Goal: Task Accomplishment & Management: Complete application form

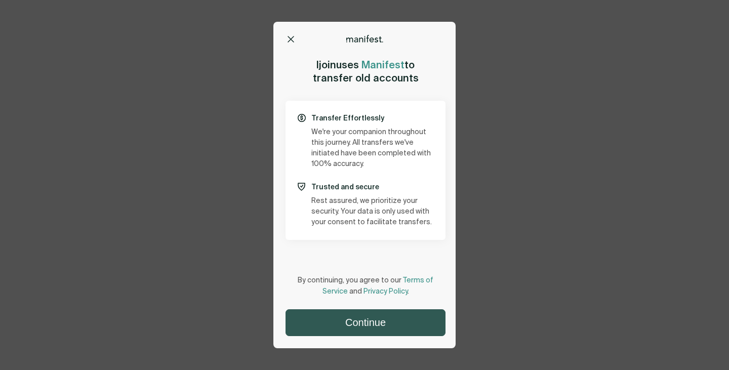
click at [370, 324] on button "Continue" at bounding box center [365, 323] width 159 height 26
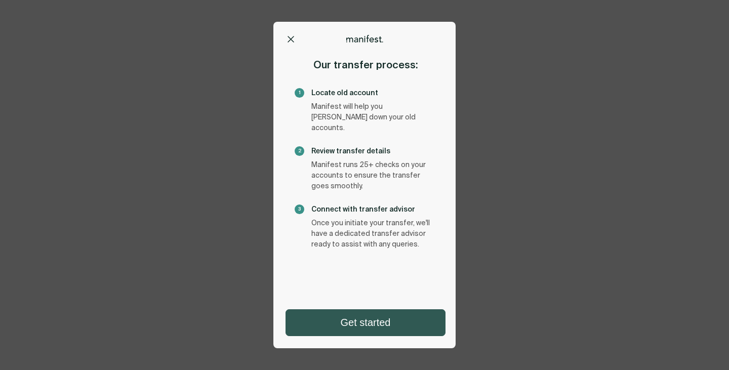
click at [367, 319] on button "Get started" at bounding box center [365, 323] width 159 height 26
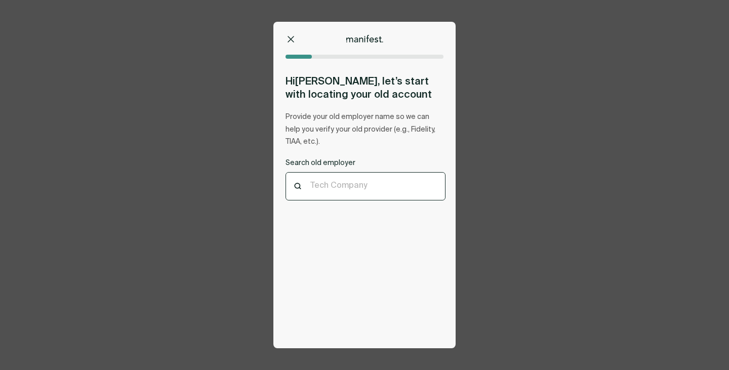
click at [335, 182] on div at bounding box center [365, 187] width 110 height 10
type input "****"
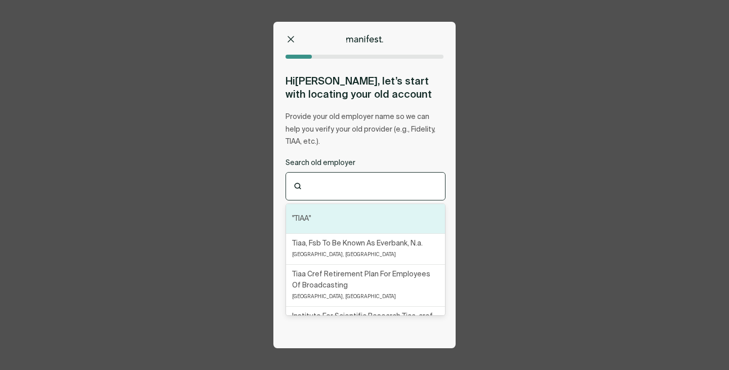
click at [331, 183] on div at bounding box center [365, 187] width 110 height 10
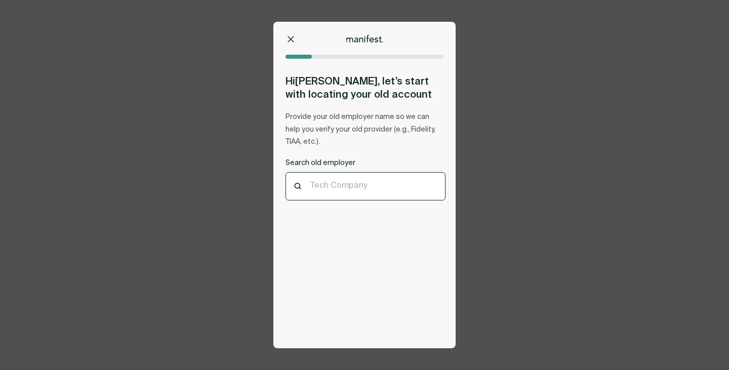
click at [331, 183] on div at bounding box center [365, 187] width 110 height 10
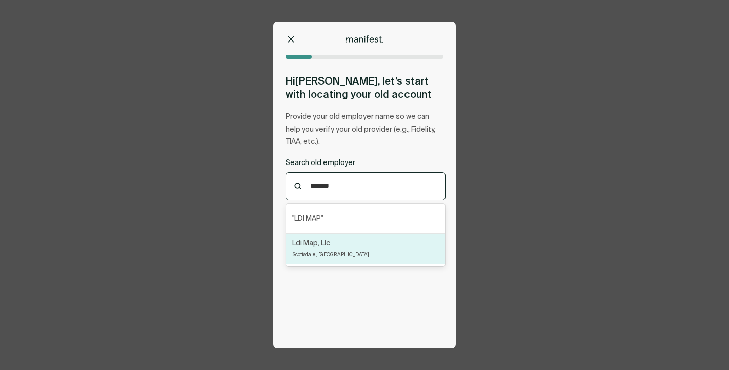
click at [316, 255] on p "Scottsdale, [GEOGRAPHIC_DATA]" at bounding box center [330, 254] width 77 height 11
type input "*******"
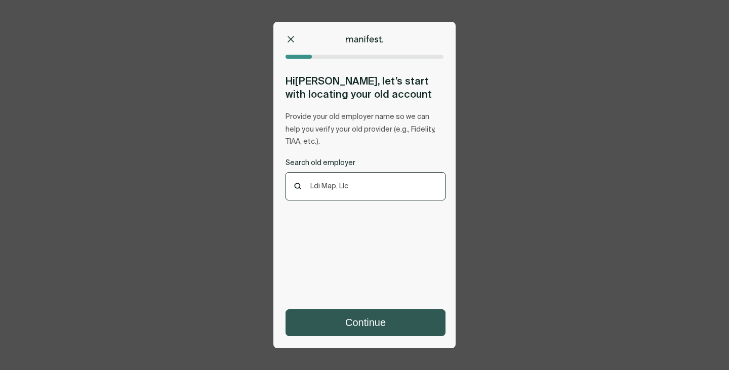
click at [360, 320] on button "Continue" at bounding box center [365, 323] width 159 height 26
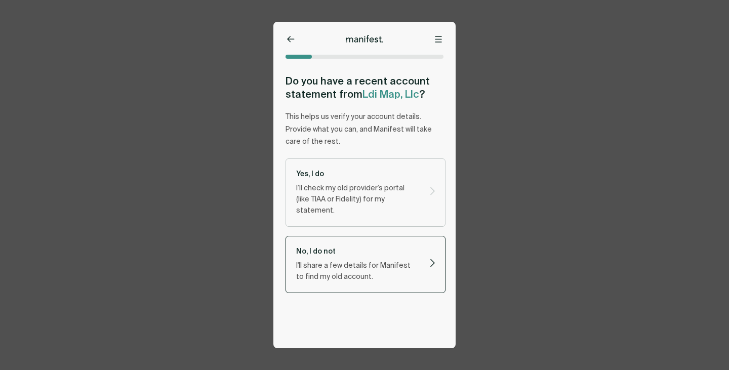
click at [353, 264] on p "I'll share a few details for Manifest to find my old account." at bounding box center [356, 271] width 121 height 22
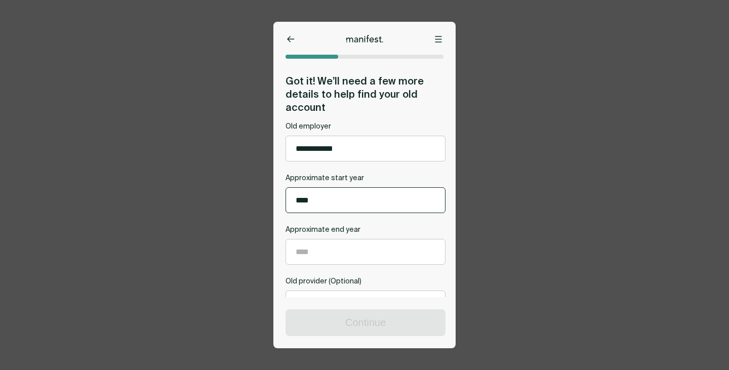
click at [356, 200] on input "Approximate start year" at bounding box center [365, 200] width 159 height 25
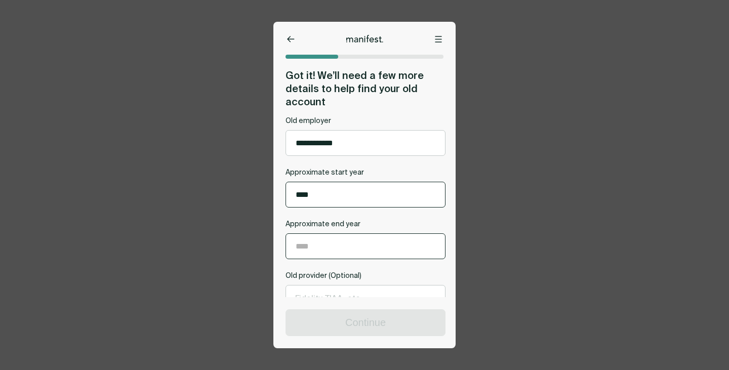
scroll to position [56, 0]
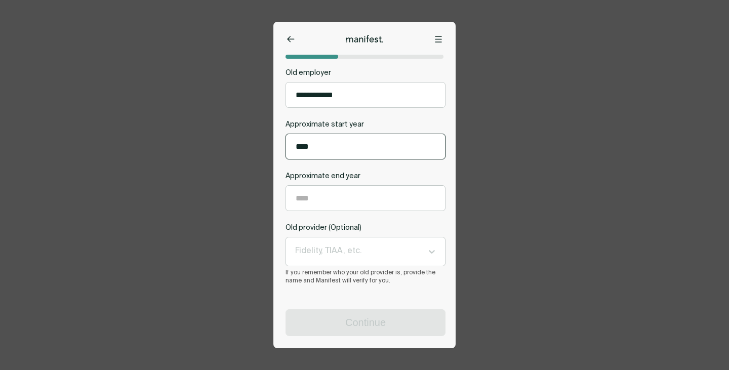
click at [289, 36] on icon at bounding box center [290, 39] width 7 height 6
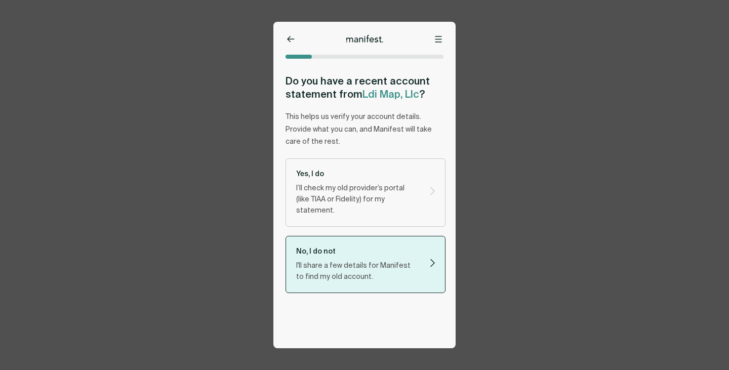
click at [510, 131] on div "Options Home Exit Manifest [EMAIL_ADDRESS][DOMAIN_NAME] Do you have a recent ac…" at bounding box center [364, 185] width 729 height 370
click at [284, 35] on div at bounding box center [364, 38] width 182 height 8
click at [301, 37] on div at bounding box center [365, 39] width 138 height 8
click at [591, 164] on div "Options Home Exit Manifest [EMAIL_ADDRESS][DOMAIN_NAME] Do you have a recent ac…" at bounding box center [364, 185] width 729 height 370
click at [440, 45] on div "Options Home Exit Manifest [EMAIL_ADDRESS][DOMAIN_NAME] Do you have a recent ac…" at bounding box center [364, 185] width 182 height 326
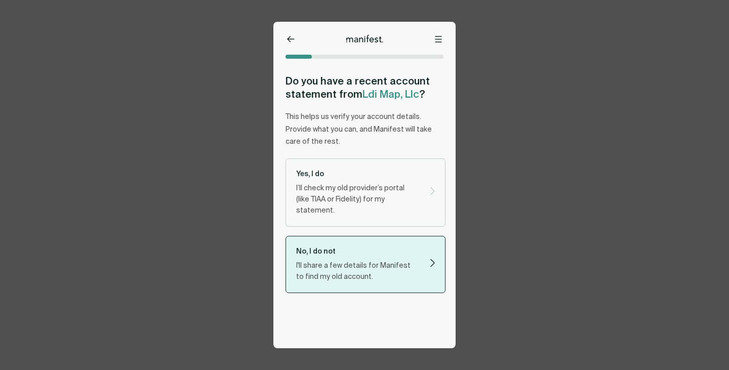
click at [437, 38] on icon at bounding box center [438, 39] width 7 height 7
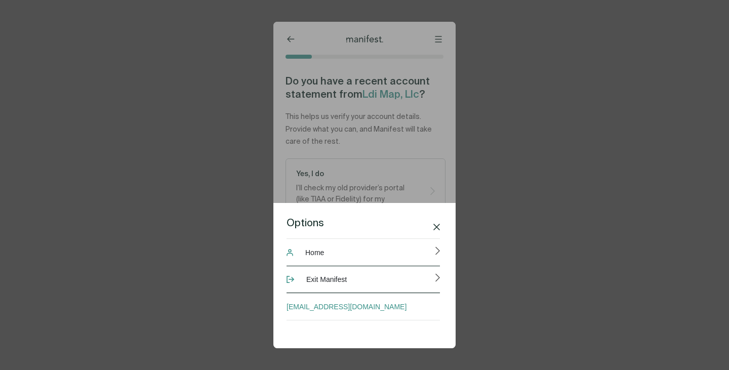
click at [368, 279] on button "Exit Manifest" at bounding box center [362, 279] width 153 height 27
